Goal: Transaction & Acquisition: Purchase product/service

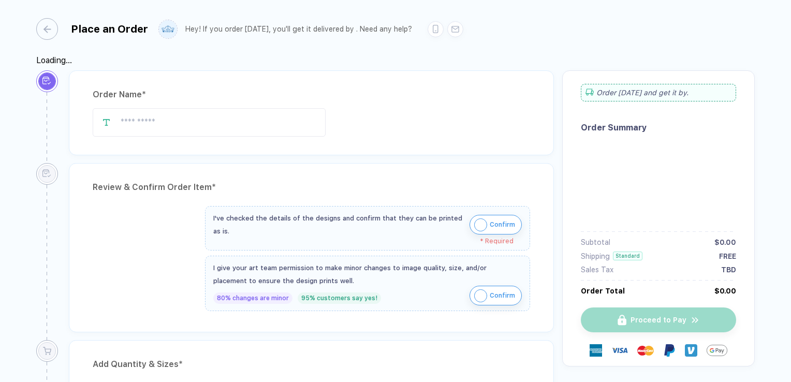
type input "**********"
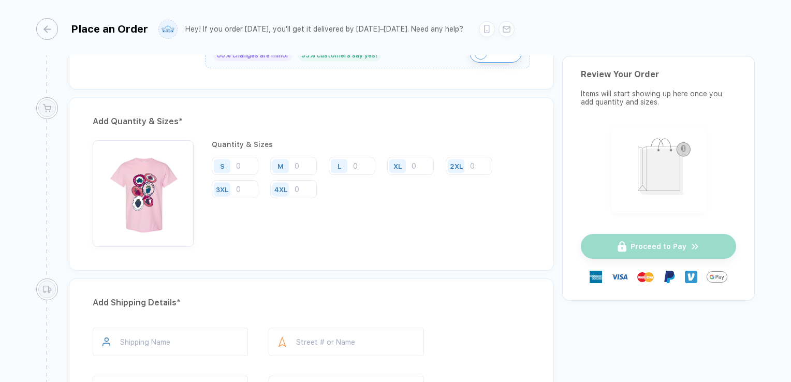
scroll to position [507, 0]
click at [241, 161] on input "number" at bounding box center [235, 164] width 47 height 18
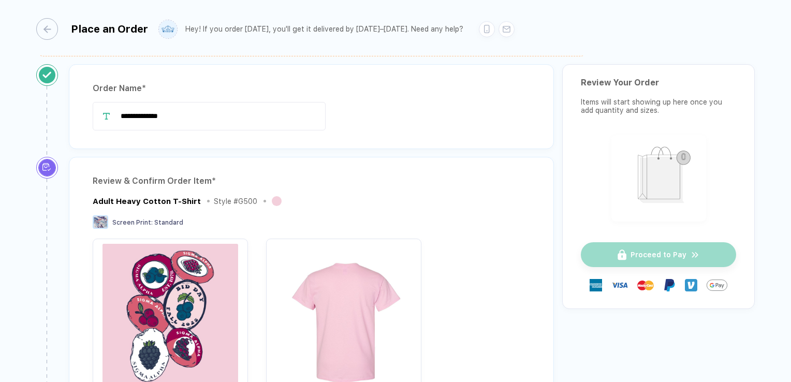
scroll to position [0, 0]
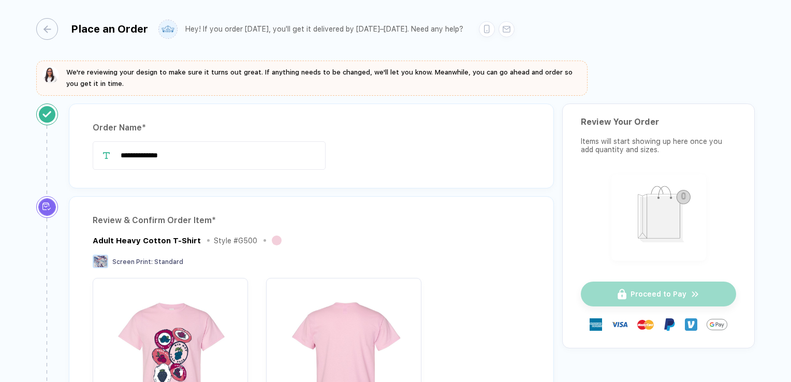
click at [58, 24] on div "Place an Order" at bounding box center [92, 29] width 112 height 22
click at [49, 36] on div "button" at bounding box center [42, 29] width 22 height 22
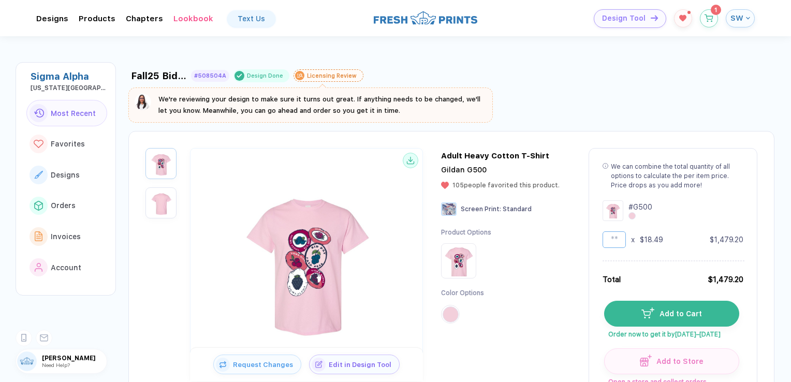
click at [616, 242] on input "**" at bounding box center [613, 239] width 23 height 17
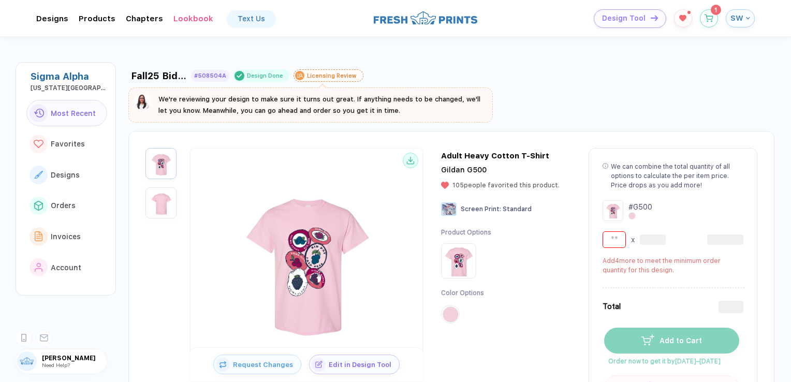
type input "**"
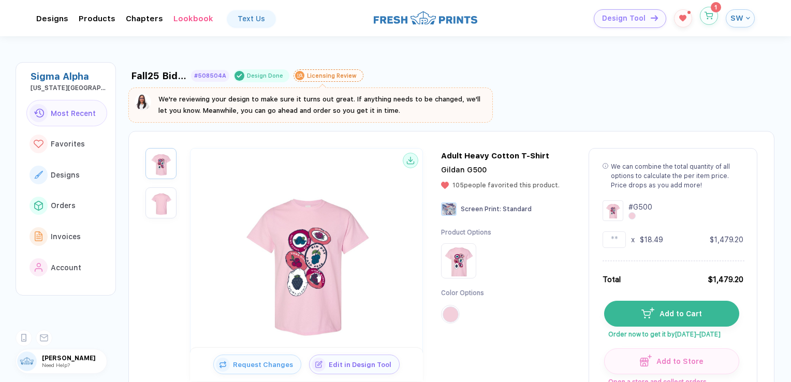
click at [710, 22] on button "button" at bounding box center [709, 16] width 18 height 18
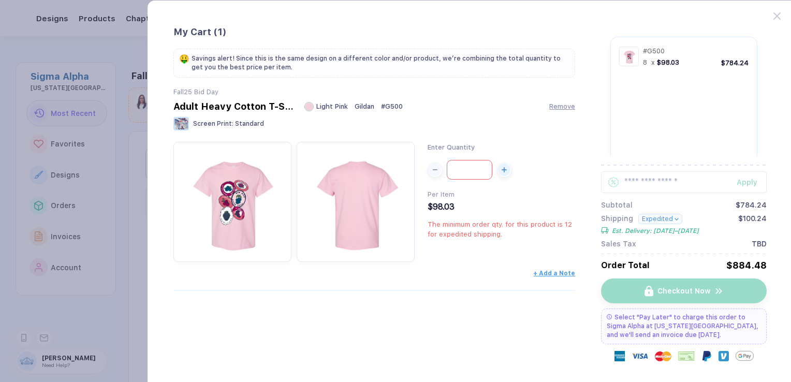
click at [479, 171] on input "*" at bounding box center [470, 170] width 46 height 20
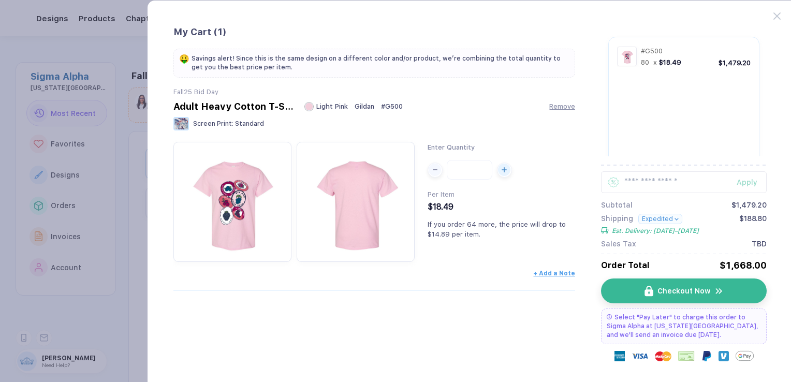
type input "*"
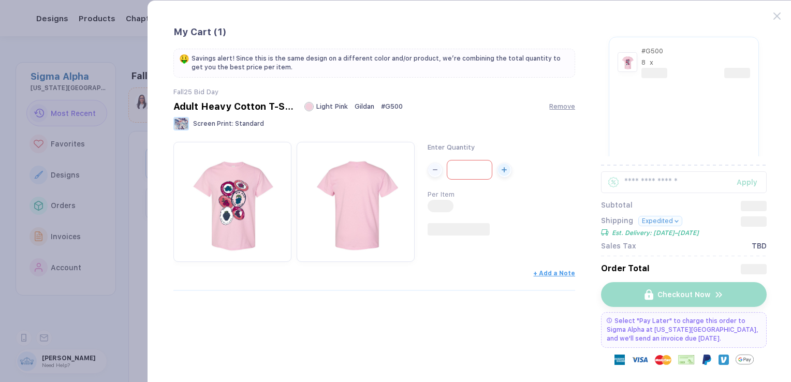
type input "*"
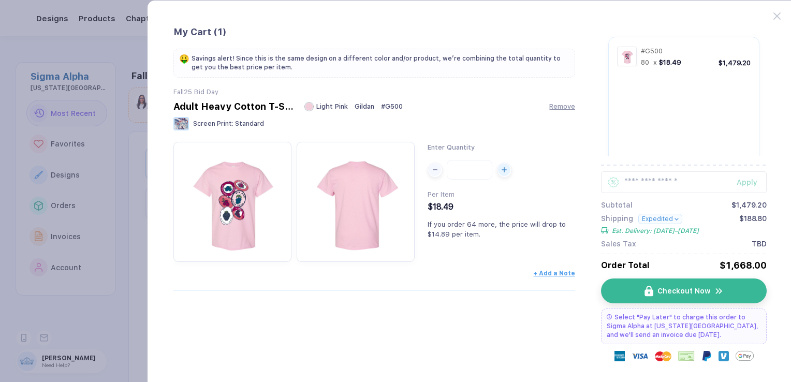
click at [467, 172] on input "***" at bounding box center [470, 170] width 46 height 20
click at [453, 167] on input "**" at bounding box center [470, 170] width 46 height 20
click at [479, 173] on input "**" at bounding box center [470, 170] width 46 height 20
type input "**"
click at [669, 289] on span "Checkout Now" at bounding box center [689, 291] width 53 height 8
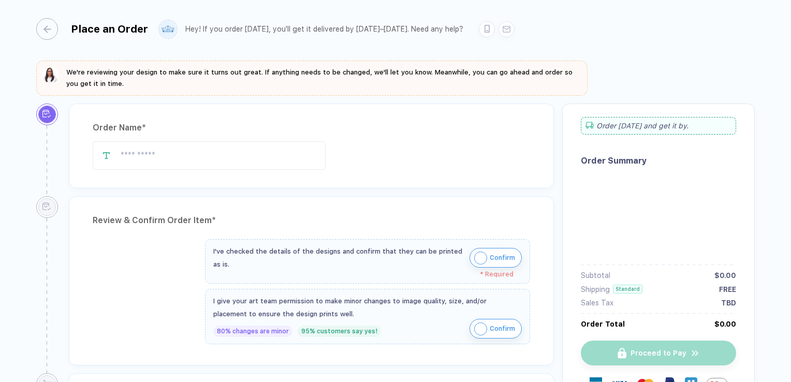
type input "**********"
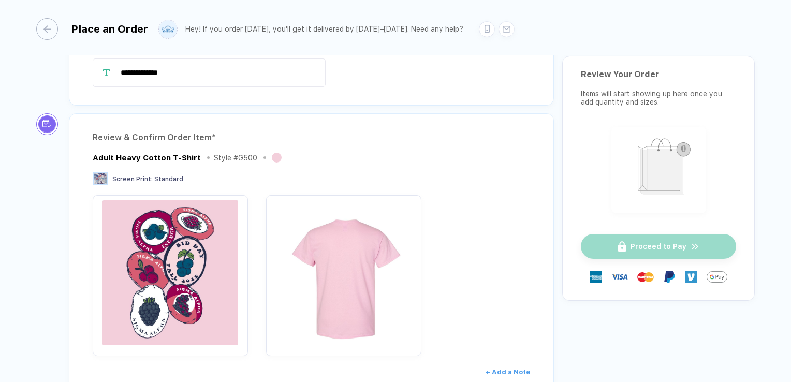
scroll to position [83, 0]
click at [238, 286] on img "button" at bounding box center [170, 272] width 145 height 145
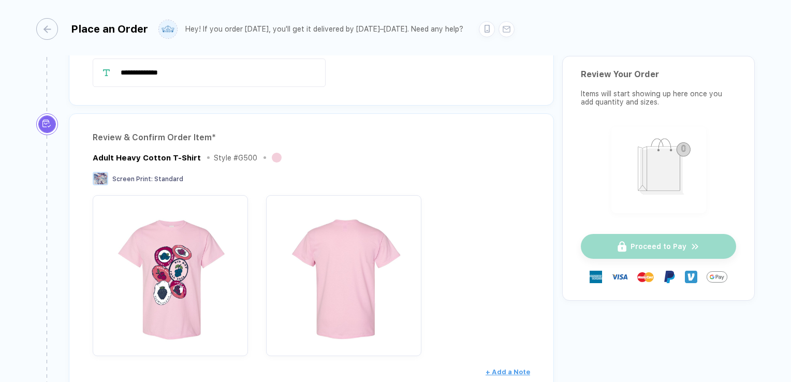
click at [212, 172] on div "Screen Print : Standard" at bounding box center [311, 180] width 437 height 16
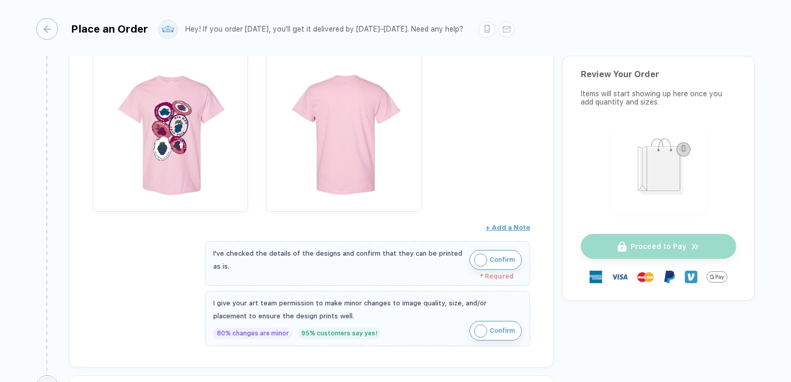
scroll to position [227, 0]
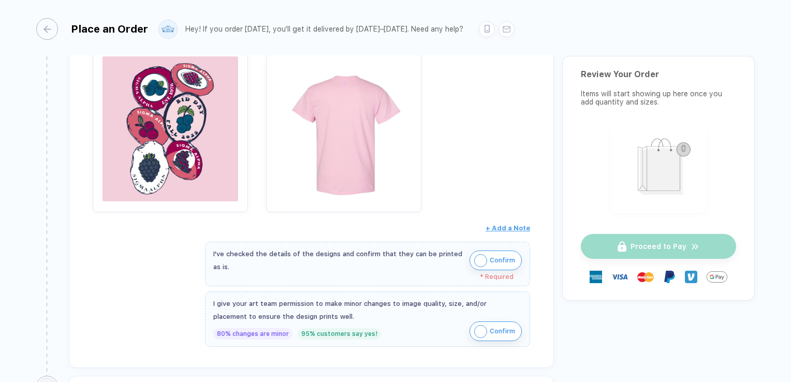
click at [205, 176] on img "button" at bounding box center [170, 128] width 145 height 145
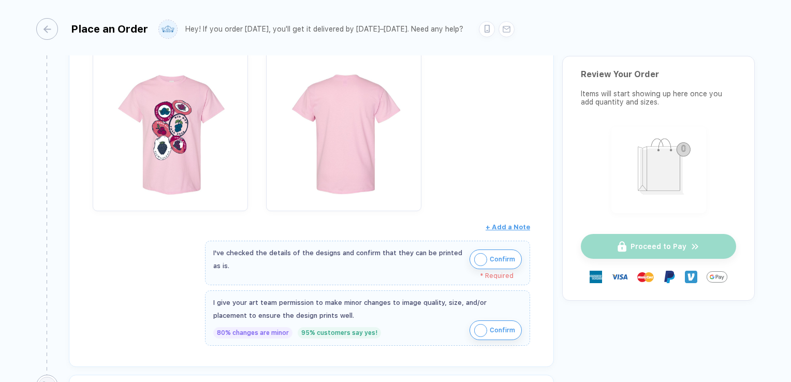
scroll to position [229, 0]
click at [478, 253] on img "button" at bounding box center [480, 258] width 13 height 13
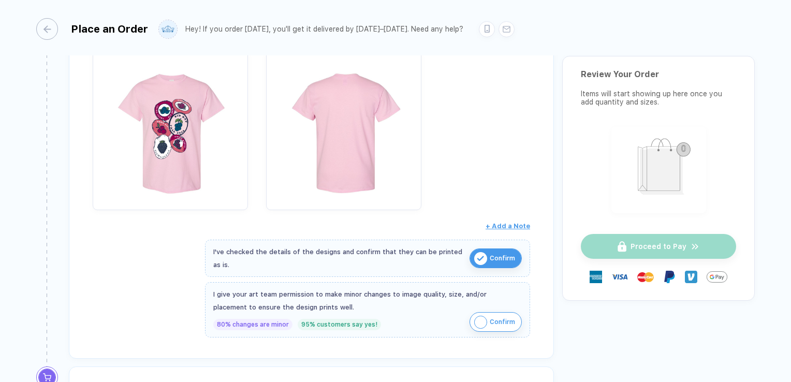
click at [474, 319] on img "button" at bounding box center [480, 322] width 13 height 13
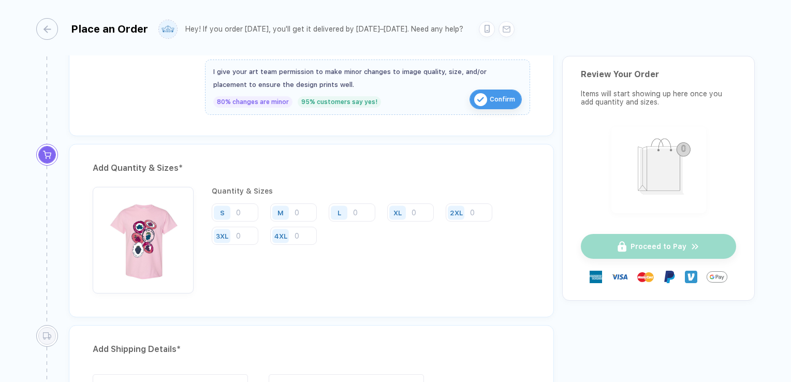
scroll to position [455, 0]
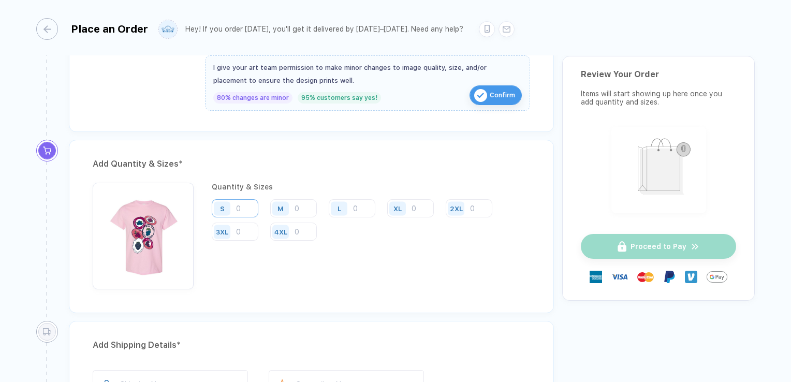
click at [242, 208] on input "number" at bounding box center [235, 208] width 47 height 18
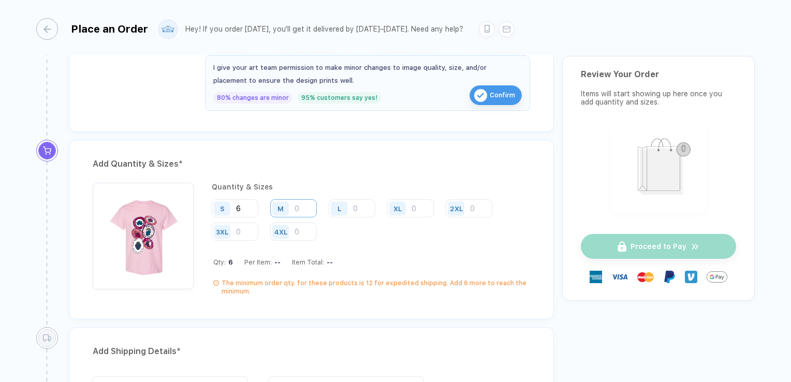
type input "6"
click at [298, 204] on input "number" at bounding box center [293, 208] width 47 height 18
click at [244, 200] on input "6" at bounding box center [235, 208] width 47 height 18
type input "9"
click at [298, 205] on input "number" at bounding box center [293, 208] width 47 height 18
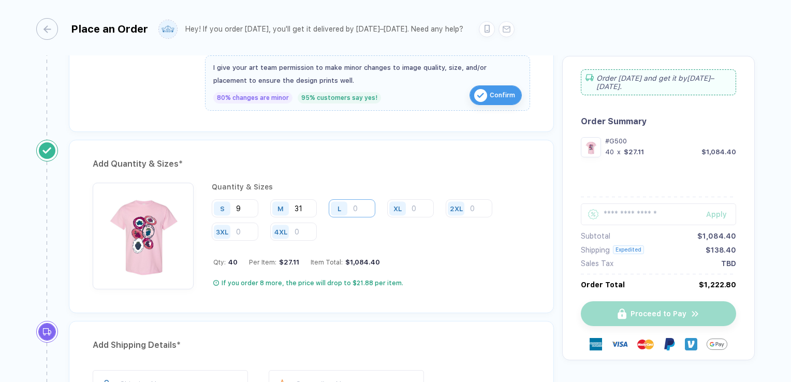
type input "31"
click at [360, 210] on input "number" at bounding box center [352, 208] width 47 height 18
type input "22"
click at [427, 206] on input "number" at bounding box center [410, 208] width 47 height 18
type input "12"
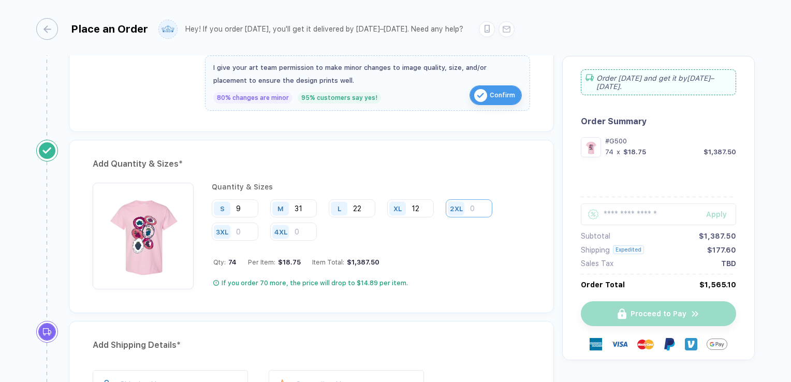
click at [488, 208] on input "number" at bounding box center [469, 208] width 47 height 18
type input "5"
click at [244, 231] on input "number" at bounding box center [235, 232] width 47 height 18
click at [244, 231] on input "1" at bounding box center [235, 232] width 47 height 18
type input "1"
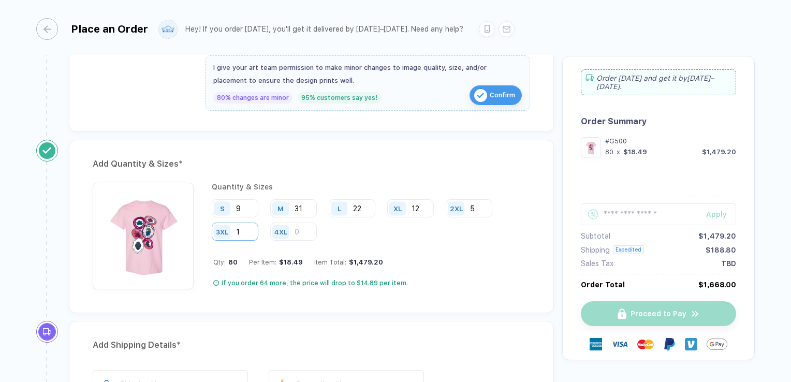
click at [253, 237] on div "3XL 1" at bounding box center [235, 232] width 47 height 18
click at [418, 243] on div "Quantity & Sizes S 9 M 31 L 22 XL 12 2XL 5 3XL 1 4XL Qty: 80 Per Item: $18.49 I…" at bounding box center [371, 236] width 318 height 107
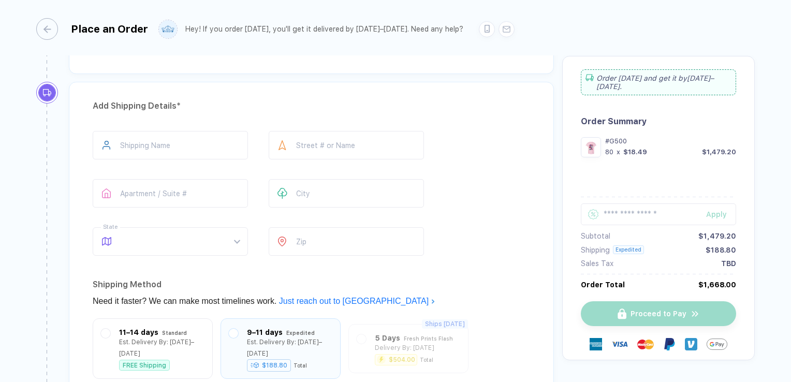
scroll to position [695, 0]
click at [203, 142] on input "text" at bounding box center [170, 144] width 155 height 28
type input "**********"
click at [307, 134] on input "text" at bounding box center [346, 144] width 155 height 28
type input "**********"
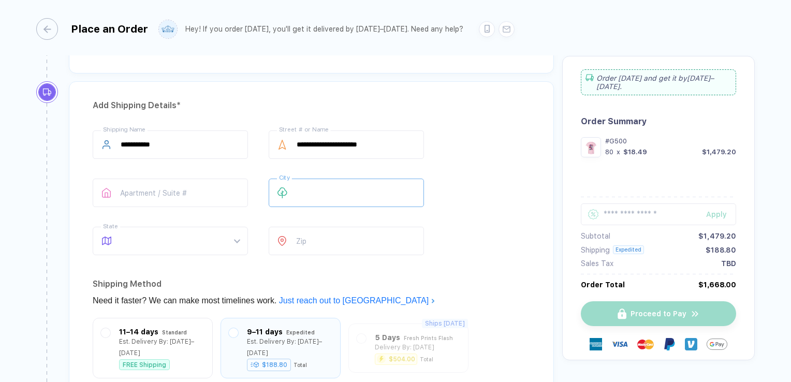
click at [338, 190] on input "text" at bounding box center [346, 193] width 155 height 28
click at [224, 245] on span at bounding box center [180, 240] width 119 height 27
type input "*******"
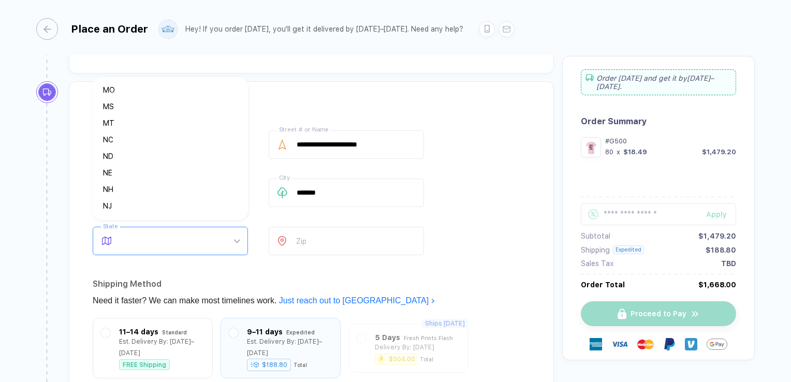
scroll to position [397, 0]
click at [111, 128] on div "MT" at bounding box center [166, 123] width 126 height 11
click at [213, 245] on span "MT" at bounding box center [180, 240] width 119 height 27
click at [106, 138] on div "NC" at bounding box center [166, 140] width 126 height 11
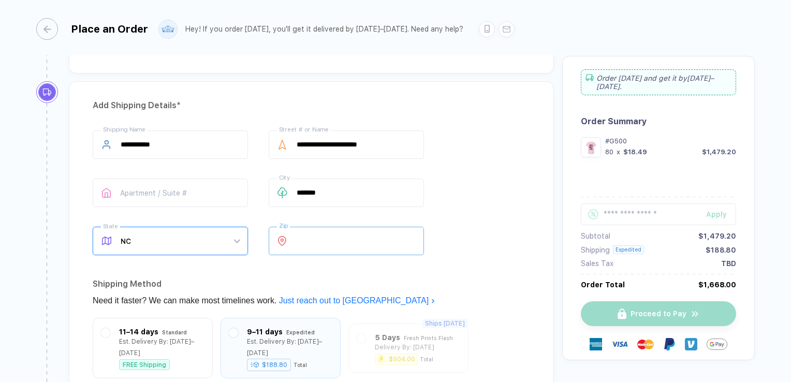
click at [334, 243] on input "number" at bounding box center [346, 241] width 155 height 28
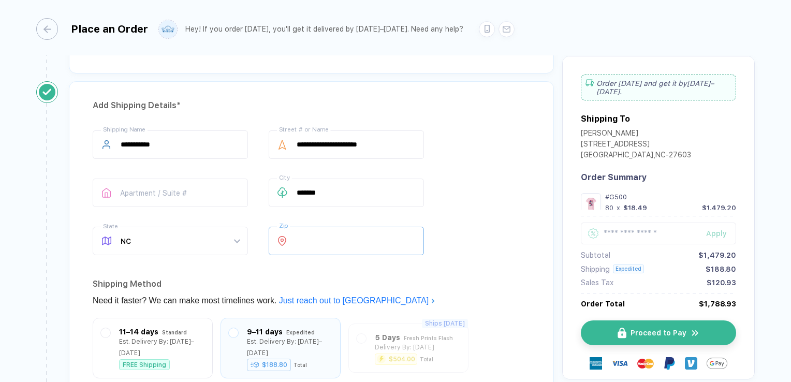
type input "*****"
click at [273, 279] on div "Shipping Method" at bounding box center [311, 284] width 437 height 17
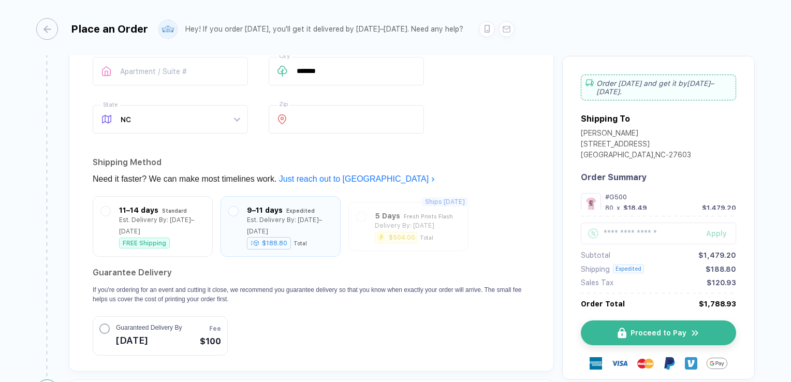
scroll to position [817, 0]
click at [145, 211] on div "Est. Delivery By: [DATE]–[DATE]" at bounding box center [161, 222] width 85 height 23
click at [164, 345] on button "Guaranteed Delivery By [DATE] Fee $100" at bounding box center [160, 334] width 135 height 39
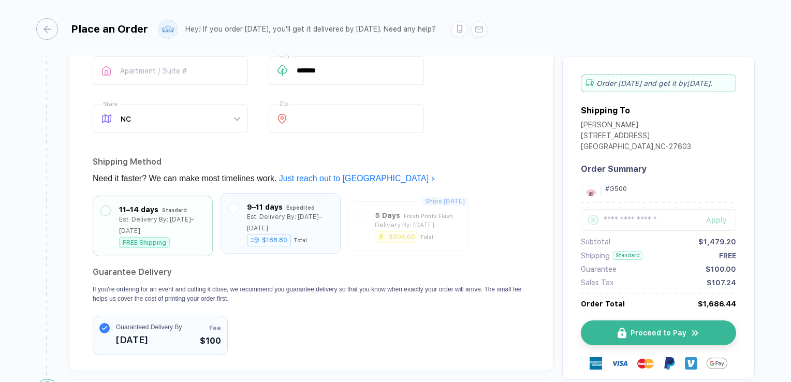
click at [271, 225] on div "Est. Delivery By: [DATE]–[DATE]" at bounding box center [289, 222] width 85 height 23
click at [148, 341] on span "[DATE]" at bounding box center [149, 339] width 66 height 17
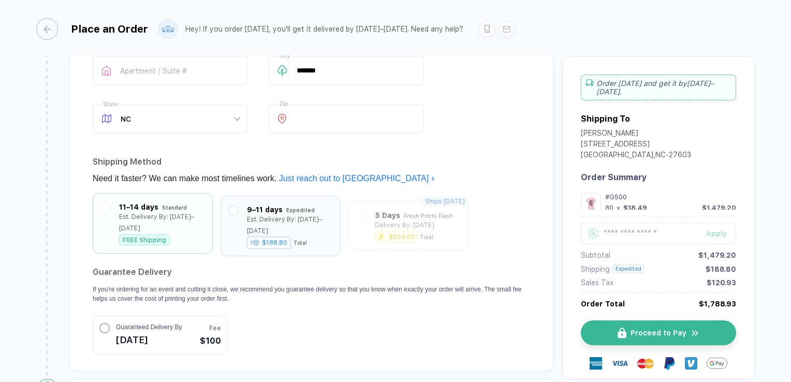
click at [157, 227] on div "Est. Delivery By: [DATE]–[DATE]" at bounding box center [161, 222] width 85 height 23
click at [183, 347] on button "Guaranteed Delivery By [DATE] Fee $100" at bounding box center [160, 334] width 135 height 39
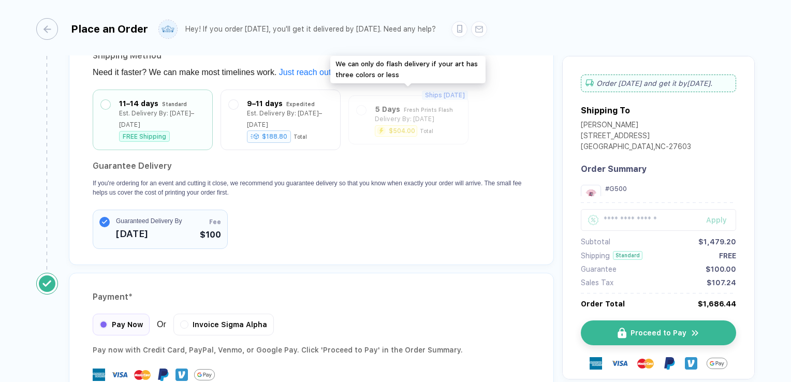
scroll to position [924, 0]
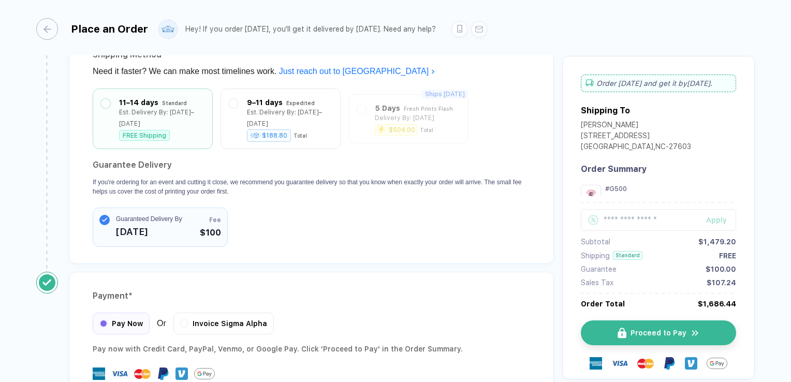
click at [119, 217] on span "Guaranteed Delivery By" at bounding box center [149, 218] width 66 height 9
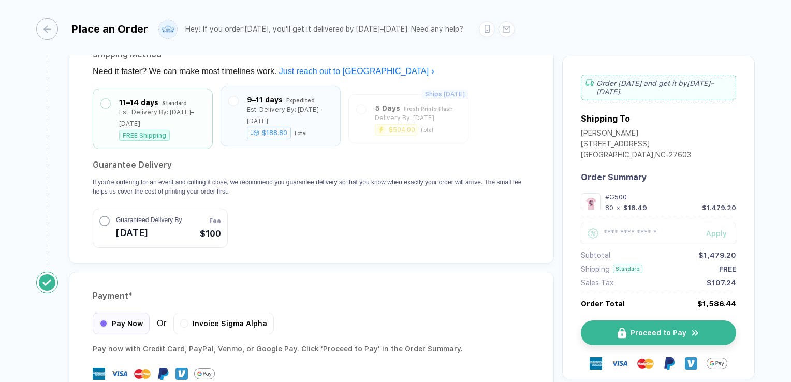
click at [304, 117] on div "Est. Delivery By: [DATE]–[DATE]" at bounding box center [289, 115] width 85 height 23
click at [140, 121] on div "Est. Delivery By: [DATE]–[DATE]" at bounding box center [161, 115] width 85 height 23
click at [149, 224] on span "[DATE]" at bounding box center [149, 232] width 66 height 17
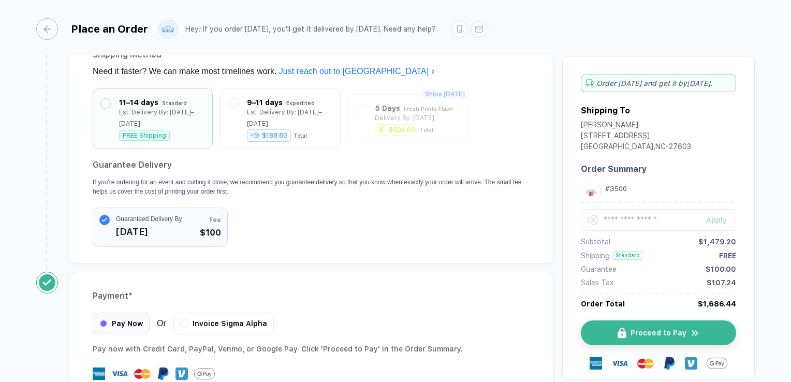
click at [122, 226] on span "[DATE]" at bounding box center [149, 232] width 66 height 17
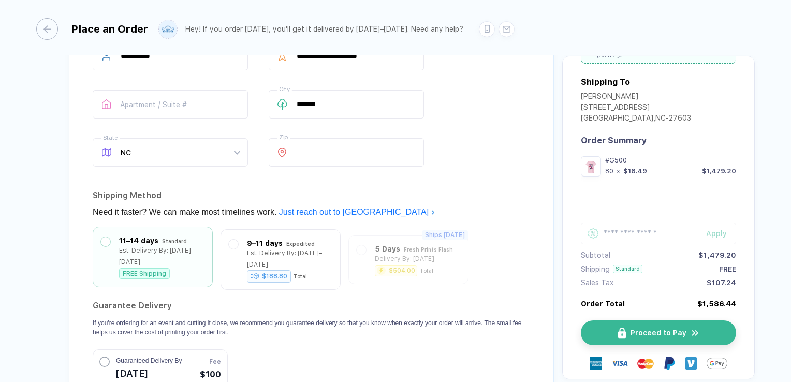
scroll to position [804, 0]
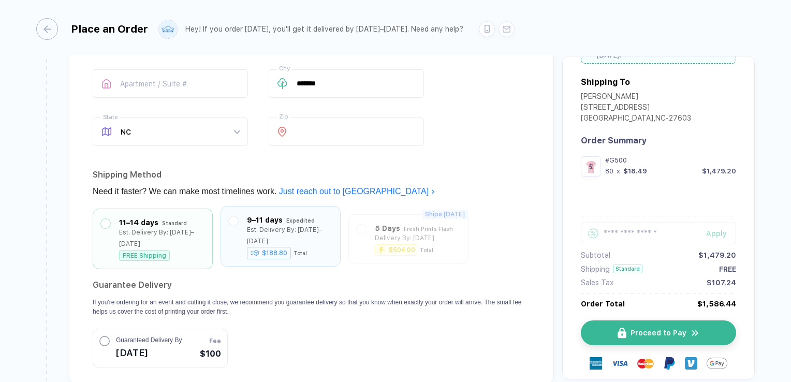
click at [271, 255] on div "9–11 days Expedited Est. Delivery By: [DATE]–[DATE] $188.80 Total" at bounding box center [280, 236] width 120 height 61
click at [286, 247] on div "$188.80" at bounding box center [269, 253] width 44 height 12
click at [191, 352] on button "Guaranteed Delivery By [DATE] Fee $100" at bounding box center [160, 347] width 135 height 39
click at [166, 216] on div "Standard" at bounding box center [174, 220] width 25 height 11
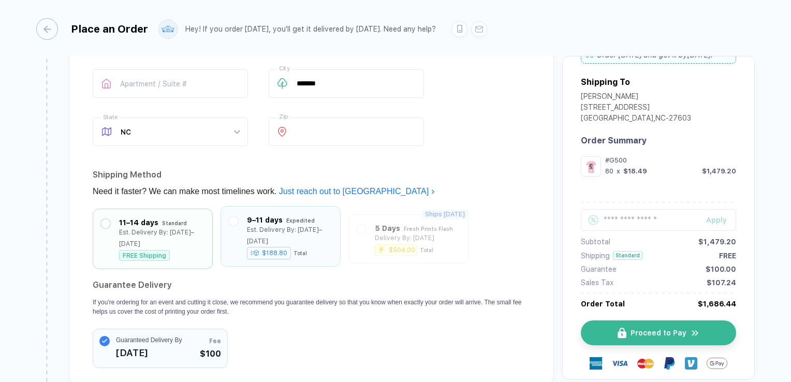
click at [272, 224] on div "Est. Delivery By: [DATE]–[DATE]" at bounding box center [289, 235] width 85 height 23
click at [174, 237] on div "Est. Delivery By: [DATE]–[DATE]" at bounding box center [161, 235] width 85 height 23
click at [126, 349] on span "[DATE]" at bounding box center [149, 352] width 66 height 17
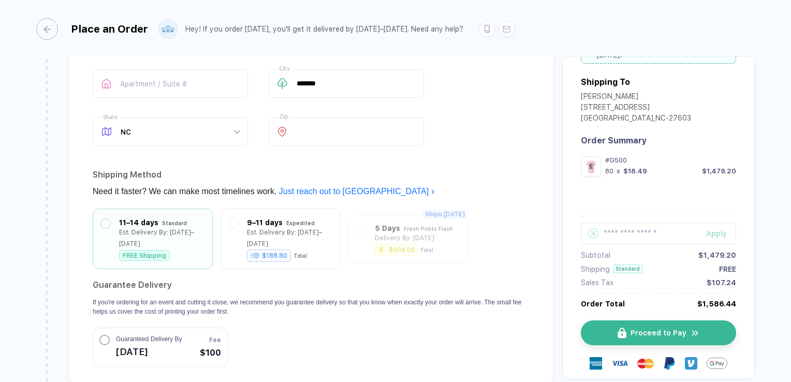
click at [175, 350] on span "[DATE]" at bounding box center [149, 352] width 66 height 17
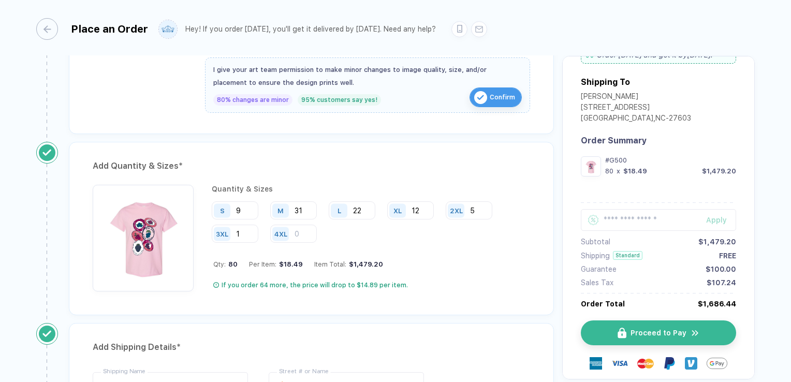
scroll to position [453, 0]
click at [156, 238] on img "button" at bounding box center [143, 235] width 91 height 91
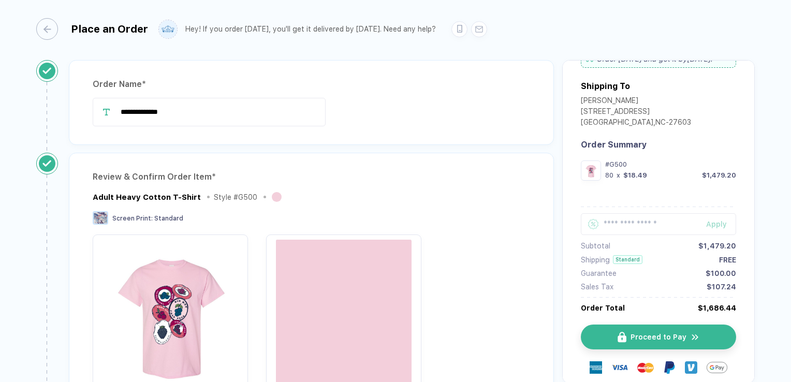
scroll to position [0, 0]
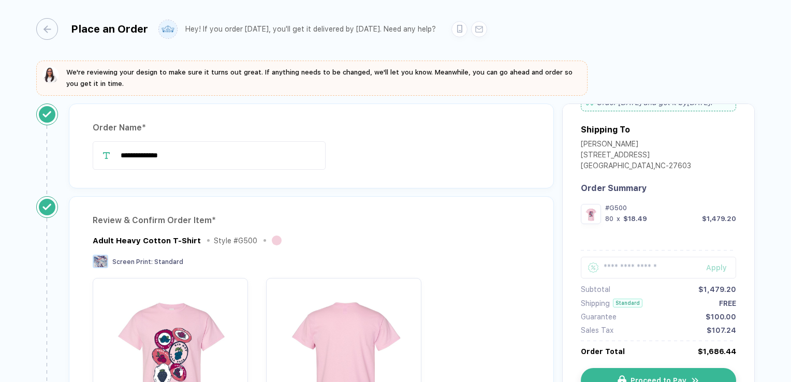
drag, startPoint x: 527, startPoint y: 181, endPoint x: 737, endPoint y: 141, distance: 213.5
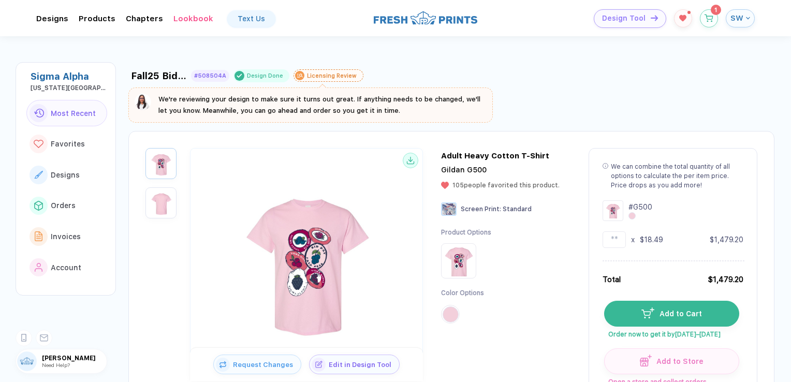
drag, startPoint x: 790, startPoint y: 213, endPoint x: 741, endPoint y: 330, distance: 127.6
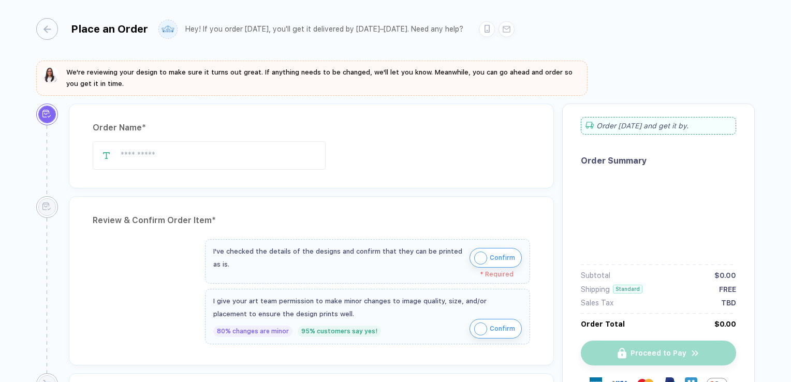
type input "**********"
